Goal: Check status: Check status

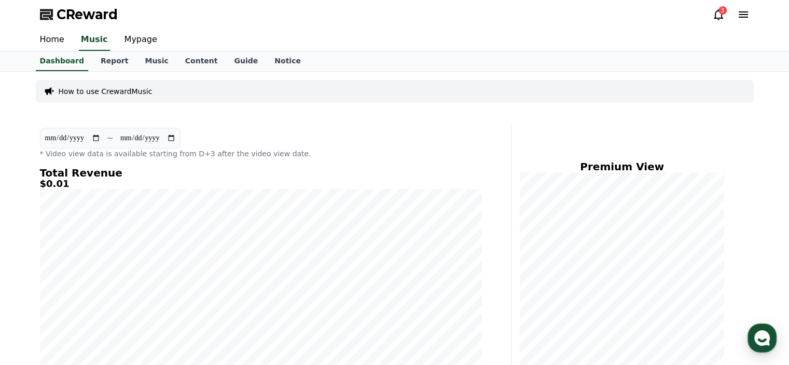
click at [721, 12] on div "3" at bounding box center [722, 10] width 8 height 8
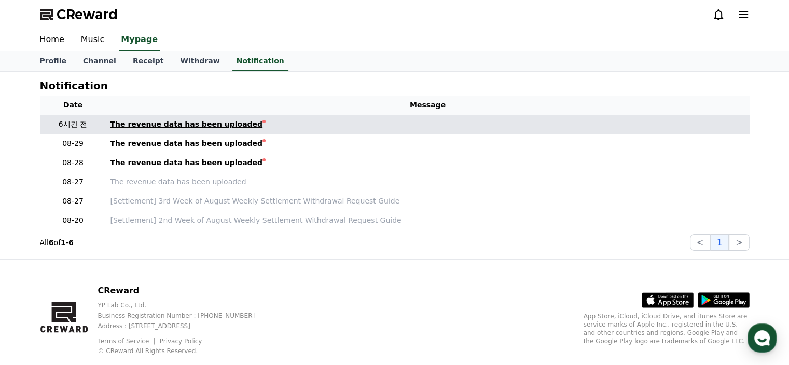
click at [195, 124] on div "The revenue data has been uploaded" at bounding box center [186, 124] width 152 height 11
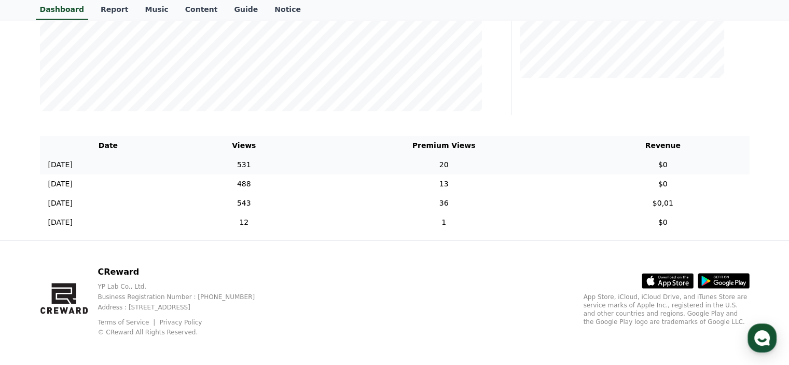
scroll to position [302, 0]
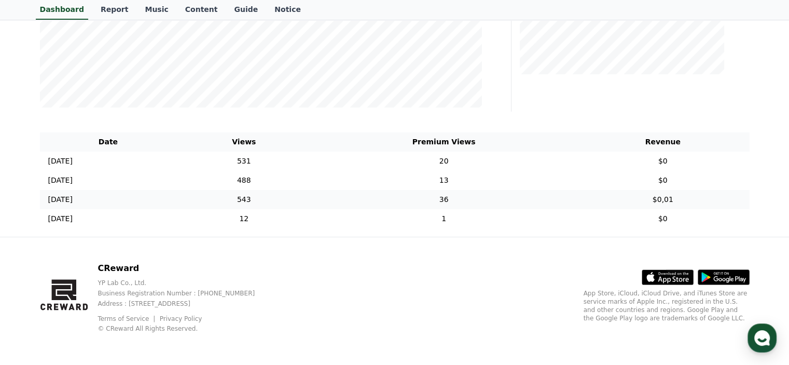
click at [668, 197] on td "$0,01" at bounding box center [662, 199] width 173 height 19
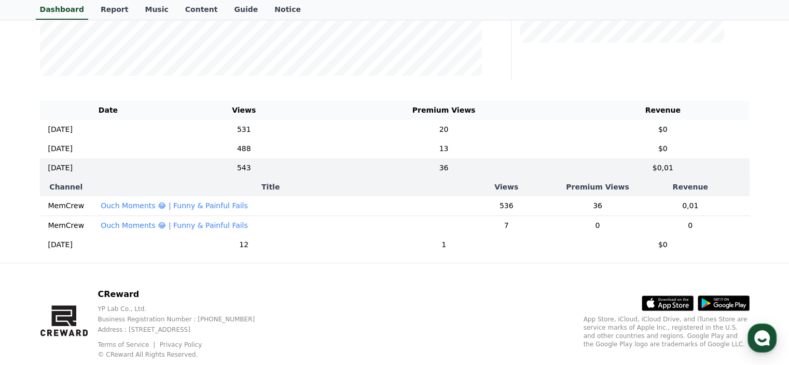
scroll to position [316, 0]
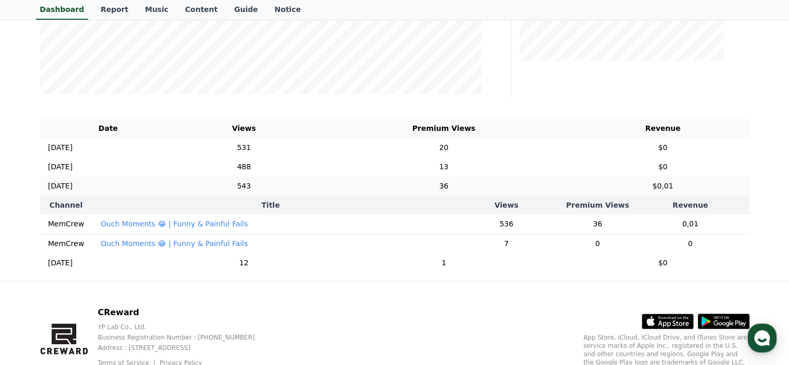
click at [668, 181] on td "$0,01" at bounding box center [662, 185] width 173 height 19
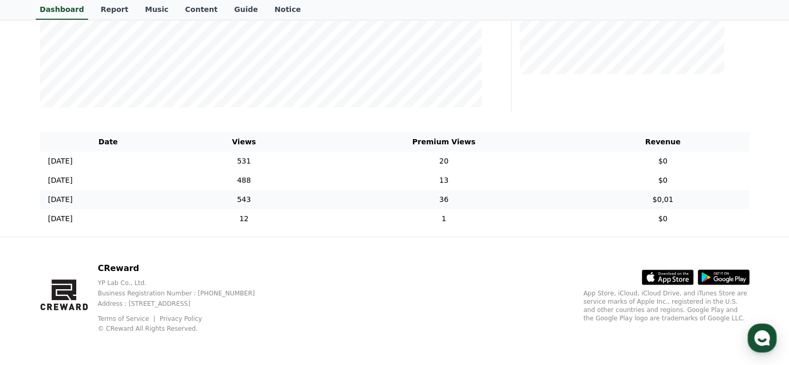
click at [663, 203] on td "$0,01" at bounding box center [662, 199] width 173 height 19
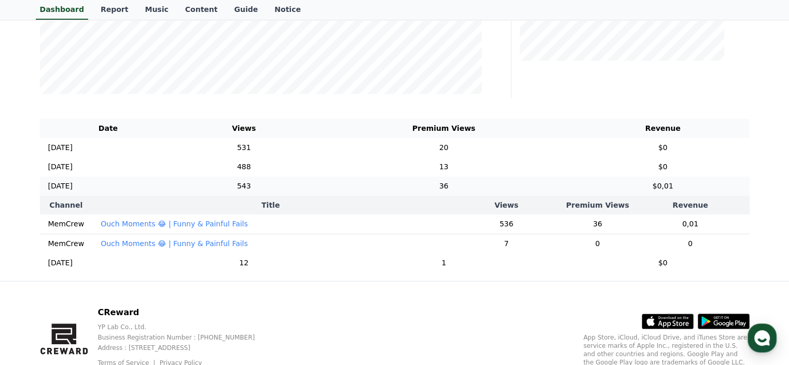
click at [688, 191] on td "$0,01" at bounding box center [662, 185] width 173 height 19
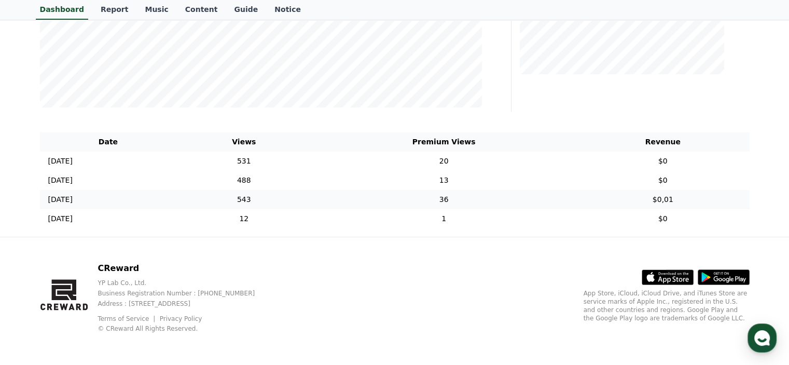
click at [682, 202] on td "$0,01" at bounding box center [662, 199] width 173 height 19
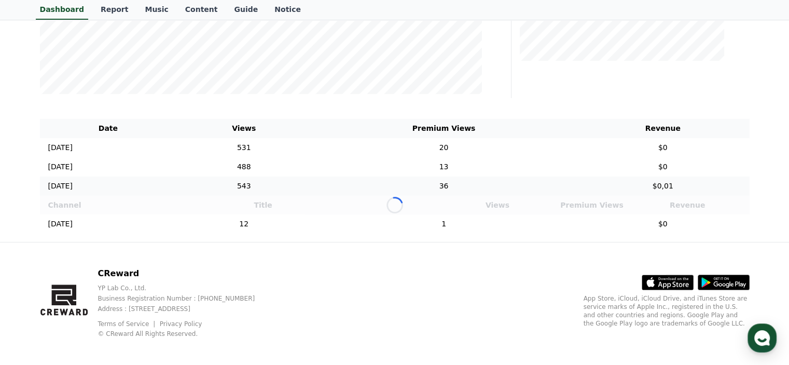
click at [680, 184] on td "$0,01" at bounding box center [662, 185] width 173 height 19
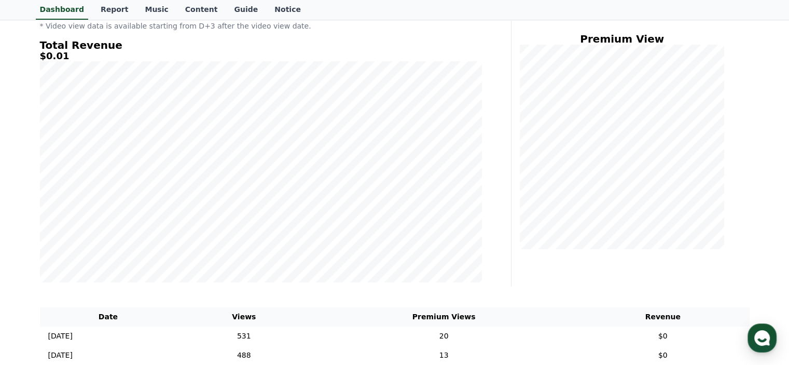
scroll to position [0, 0]
